Goal: Browse casually: Explore the website without a specific task or goal

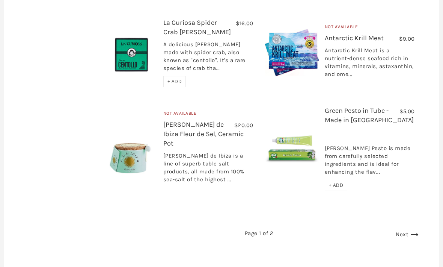
scroll to position [1181, 0]
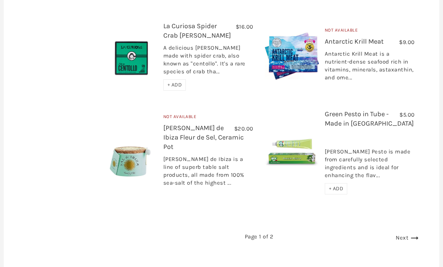
click at [403, 234] on link "Next" at bounding box center [408, 237] width 25 height 7
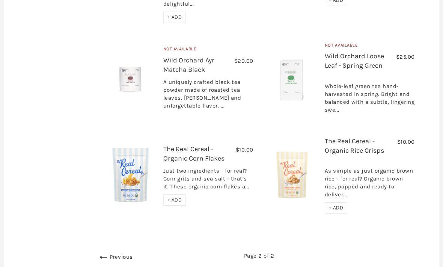
scroll to position [365, 0]
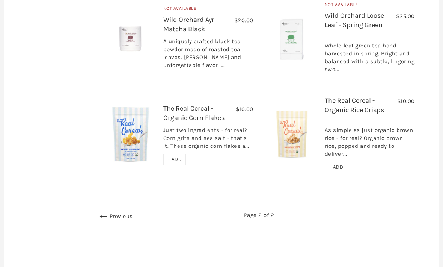
click at [98, 211] on icon at bounding box center [104, 217] width 12 height 12
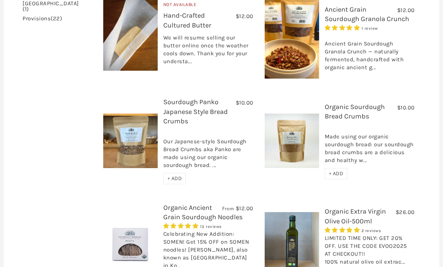
scroll to position [254, 0]
click at [327, 43] on div "Ancient Grain Sourdough Granola Crunch — naturally fermented, handcrafted with …" at bounding box center [370, 53] width 90 height 43
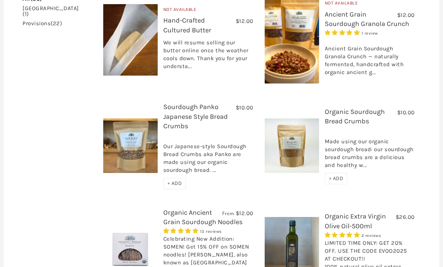
scroll to position [232, 0]
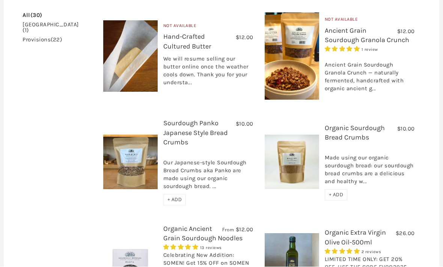
click at [325, 27] on link "Ancient Grain Sourdough Granola Crunch" at bounding box center [367, 36] width 85 height 18
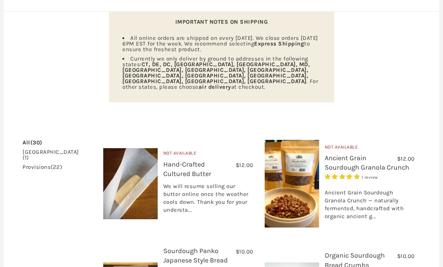
scroll to position [0, 0]
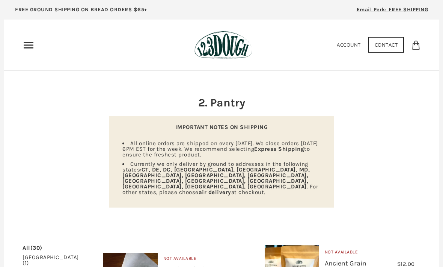
click at [24, 46] on icon "Primary" at bounding box center [29, 45] width 12 height 12
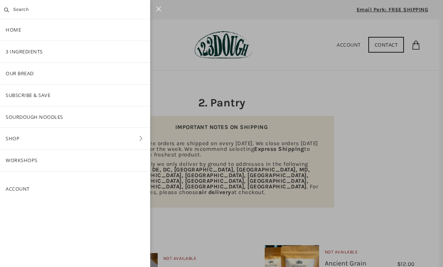
click at [15, 136] on link "Shop" at bounding box center [75, 138] width 150 height 21
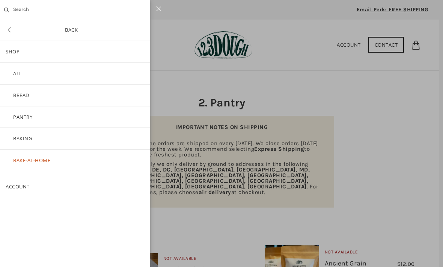
click at [19, 137] on link "Baking" at bounding box center [75, 138] width 150 height 21
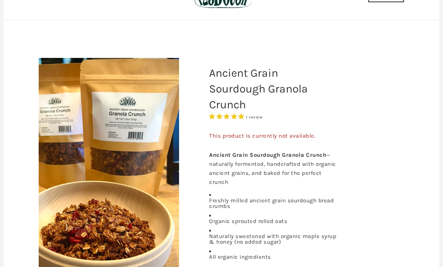
scroll to position [46, 0]
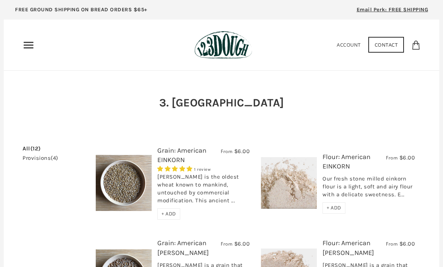
click at [29, 47] on icon "Primary" at bounding box center [29, 45] width 12 height 12
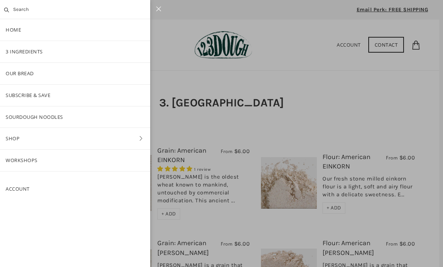
click at [15, 139] on link "Shop" at bounding box center [75, 138] width 150 height 21
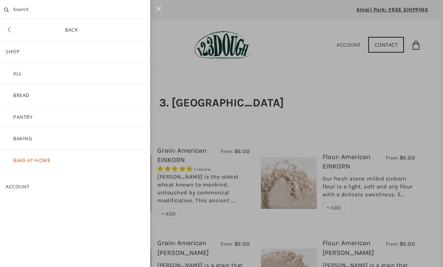
click at [19, 73] on link "ALL" at bounding box center [75, 73] width 150 height 21
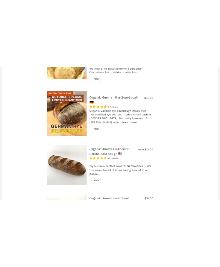
scroll to position [601, 0]
